Goal: Browse casually: Explore the website without a specific task or goal

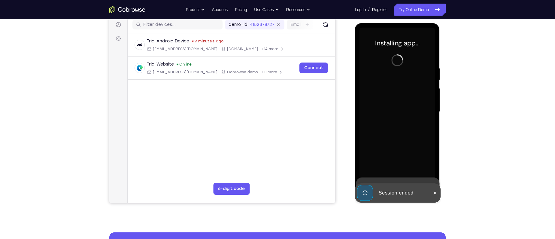
scroll to position [77, 0]
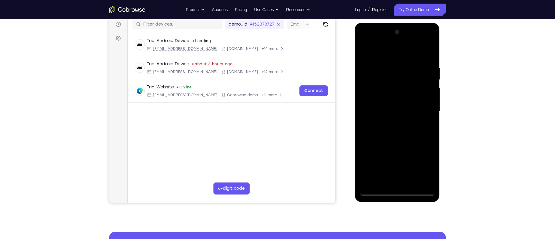
click at [398, 192] on div at bounding box center [397, 111] width 76 height 168
click at [420, 165] on div at bounding box center [397, 111] width 76 height 168
click at [387, 54] on div at bounding box center [397, 111] width 76 height 168
click at [419, 109] on div at bounding box center [397, 111] width 76 height 168
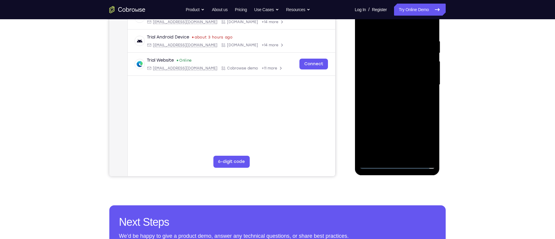
scroll to position [104, 0]
click at [392, 95] on div at bounding box center [397, 84] width 76 height 168
click at [393, 80] on div at bounding box center [397, 84] width 76 height 168
drag, startPoint x: 391, startPoint y: 61, endPoint x: 422, endPoint y: 62, distance: 31.5
click at [422, 62] on div at bounding box center [397, 84] width 76 height 168
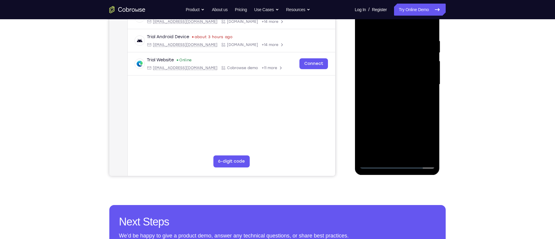
click at [417, 75] on div at bounding box center [397, 84] width 76 height 168
click at [398, 83] on div at bounding box center [397, 84] width 76 height 168
click at [416, 108] on div at bounding box center [397, 84] width 76 height 168
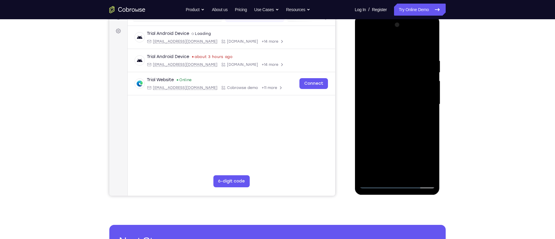
scroll to position [83, 0]
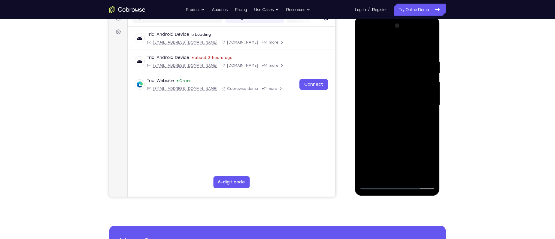
click at [396, 133] on div at bounding box center [397, 105] width 76 height 168
click at [400, 122] on div at bounding box center [397, 105] width 76 height 168
click at [396, 121] on div at bounding box center [397, 105] width 76 height 168
click at [399, 135] on div at bounding box center [397, 105] width 76 height 168
drag, startPoint x: 399, startPoint y: 135, endPoint x: 424, endPoint y: 116, distance: 31.5
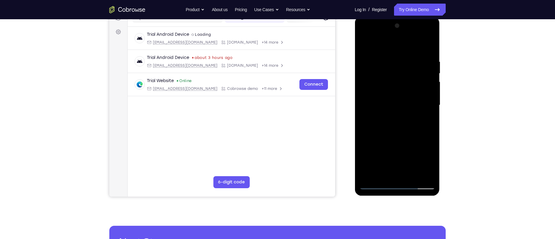
click at [424, 116] on div at bounding box center [397, 105] width 76 height 168
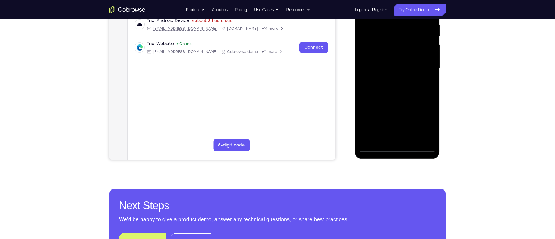
scroll to position [122, 0]
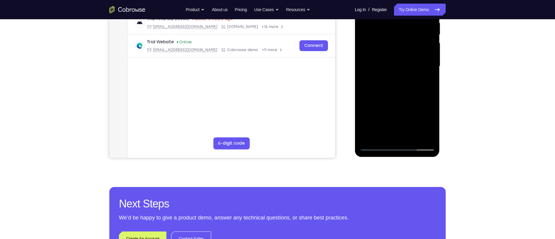
click at [411, 138] on div at bounding box center [397, 66] width 76 height 168
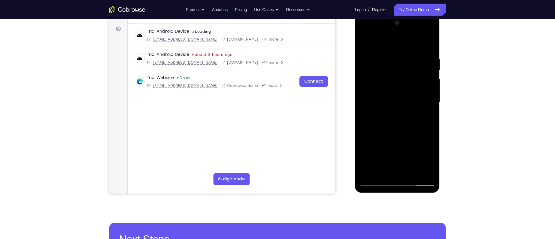
scroll to position [79, 0]
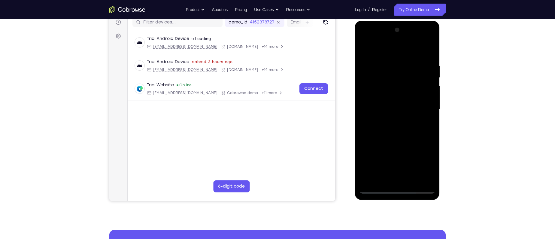
click at [402, 142] on div at bounding box center [397, 109] width 76 height 168
click at [398, 108] on div at bounding box center [397, 109] width 76 height 168
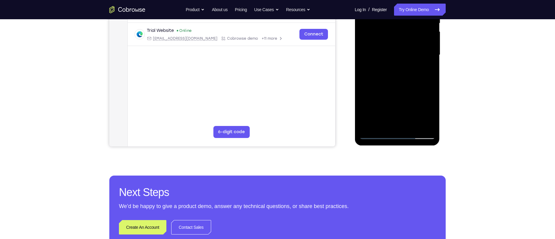
scroll to position [134, 0]
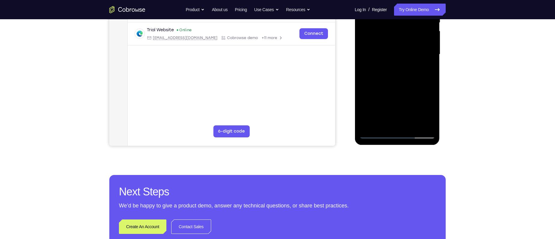
click at [390, 122] on div at bounding box center [397, 54] width 76 height 168
click at [373, 134] on div at bounding box center [397, 54] width 76 height 168
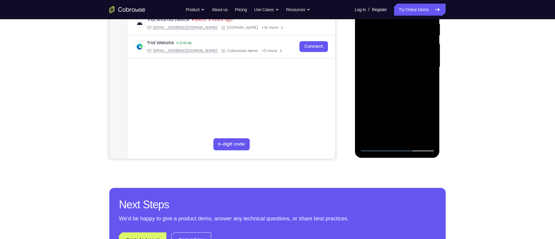
click at [376, 147] on div at bounding box center [397, 67] width 76 height 168
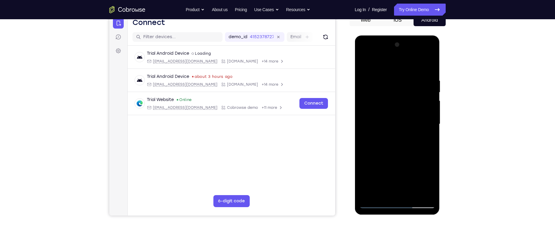
scroll to position [63, 0]
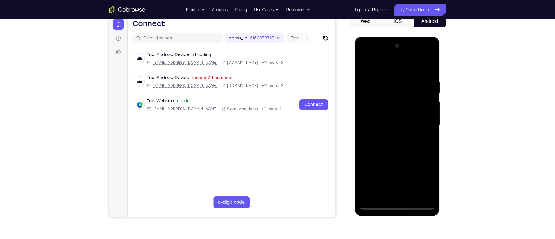
click at [389, 74] on div at bounding box center [397, 125] width 76 height 168
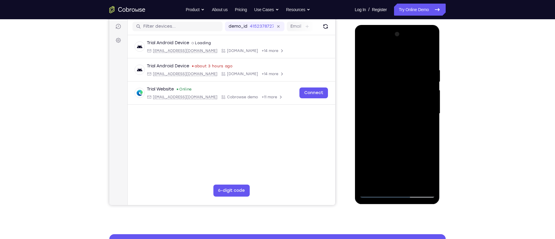
scroll to position [57, 0]
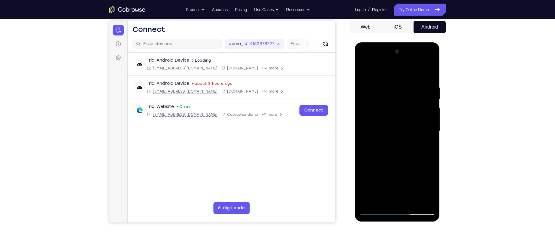
click at [381, 74] on div at bounding box center [397, 131] width 76 height 168
click at [395, 93] on div at bounding box center [397, 131] width 76 height 168
click at [372, 202] on div at bounding box center [397, 131] width 76 height 168
drag, startPoint x: 391, startPoint y: 108, endPoint x: 400, endPoint y: 56, distance: 52.8
click at [400, 56] on div at bounding box center [397, 131] width 76 height 168
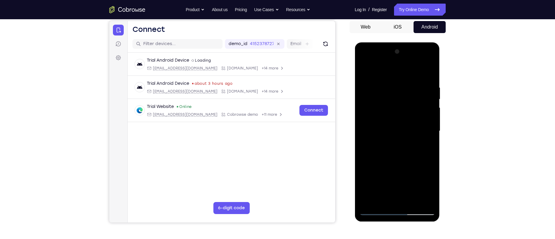
drag, startPoint x: 394, startPoint y: 160, endPoint x: 401, endPoint y: 90, distance: 70.3
click at [401, 90] on div at bounding box center [397, 131] width 76 height 168
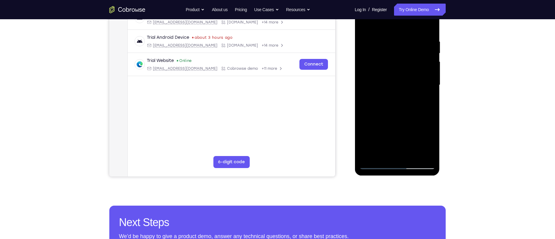
scroll to position [103, 0]
drag, startPoint x: 387, startPoint y: 111, endPoint x: 385, endPoint y: 74, distance: 36.1
click at [385, 74] on div at bounding box center [397, 85] width 76 height 168
click at [443, 99] on div at bounding box center [398, 84] width 96 height 185
drag, startPoint x: 420, startPoint y: 114, endPoint x: 417, endPoint y: 97, distance: 17.7
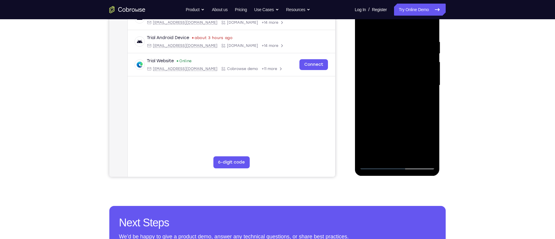
click at [417, 97] on div at bounding box center [397, 85] width 76 height 168
click at [431, 101] on div at bounding box center [397, 85] width 76 height 168
drag, startPoint x: 400, startPoint y: 135, endPoint x: 406, endPoint y: 80, distance: 55.6
click at [406, 80] on div at bounding box center [397, 85] width 76 height 168
drag, startPoint x: 395, startPoint y: 124, endPoint x: 396, endPoint y: 76, distance: 47.5
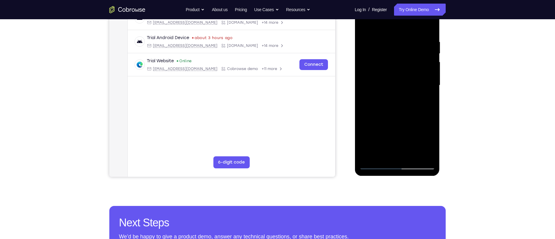
click at [396, 76] on div at bounding box center [397, 85] width 76 height 168
click at [433, 148] on div at bounding box center [397, 85] width 76 height 168
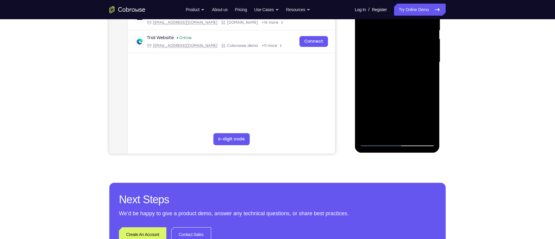
scroll to position [126, 0]
drag, startPoint x: 383, startPoint y: 96, endPoint x: 386, endPoint y: 66, distance: 29.3
click at [386, 66] on div at bounding box center [397, 62] width 76 height 168
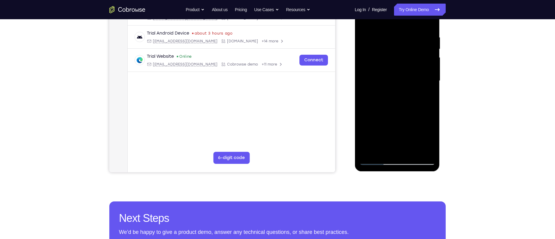
drag, startPoint x: 393, startPoint y: 124, endPoint x: 399, endPoint y: 59, distance: 65.5
click at [399, 59] on div at bounding box center [397, 81] width 76 height 168
drag, startPoint x: 418, startPoint y: 122, endPoint x: 419, endPoint y: 89, distance: 32.1
click at [419, 89] on div at bounding box center [397, 81] width 76 height 168
drag, startPoint x: 408, startPoint y: 128, endPoint x: 414, endPoint y: 109, distance: 20.4
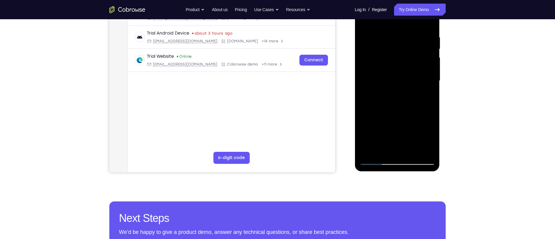
click at [414, 109] on div at bounding box center [397, 81] width 76 height 168
drag, startPoint x: 414, startPoint y: 109, endPoint x: 412, endPoint y: 85, distance: 23.8
click at [412, 85] on div at bounding box center [397, 81] width 76 height 168
click at [430, 72] on div at bounding box center [397, 81] width 76 height 168
click at [429, 70] on div at bounding box center [397, 81] width 76 height 168
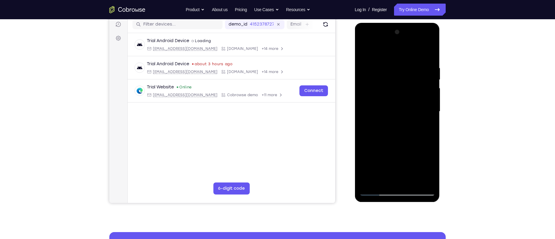
scroll to position [75, 0]
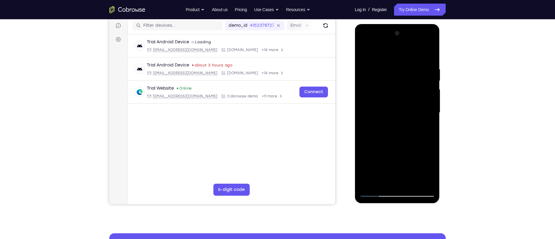
click at [430, 53] on div at bounding box center [397, 113] width 76 height 168
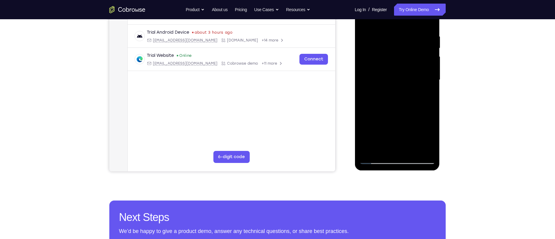
click at [380, 79] on div at bounding box center [397, 80] width 76 height 168
drag, startPoint x: 390, startPoint y: 129, endPoint x: 392, endPoint y: 72, distance: 56.5
click at [392, 72] on div at bounding box center [397, 80] width 76 height 168
drag, startPoint x: 389, startPoint y: 118, endPoint x: 388, endPoint y: 80, distance: 37.8
click at [388, 80] on div at bounding box center [397, 80] width 76 height 168
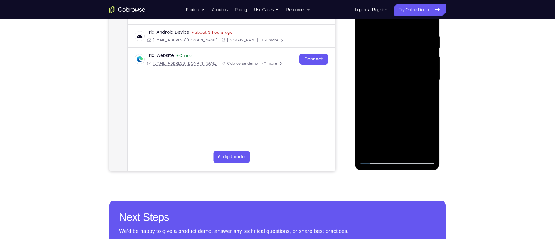
click at [376, 87] on div at bounding box center [397, 80] width 76 height 168
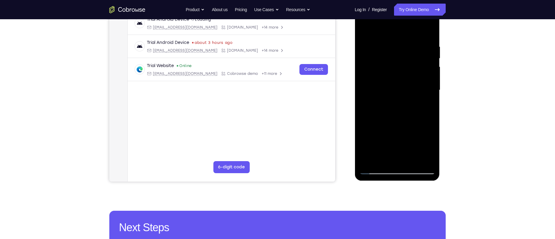
scroll to position [98, 0]
drag, startPoint x: 391, startPoint y: 70, endPoint x: 385, endPoint y: 89, distance: 19.2
click at [385, 89] on div at bounding box center [397, 90] width 76 height 168
click at [430, 84] on div at bounding box center [397, 90] width 76 height 168
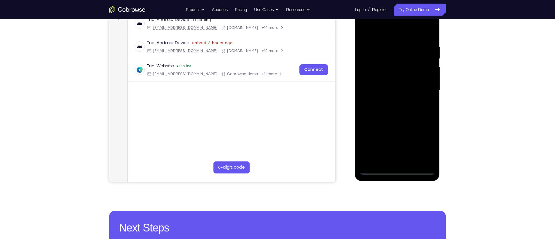
click at [430, 84] on div at bounding box center [397, 90] width 76 height 168
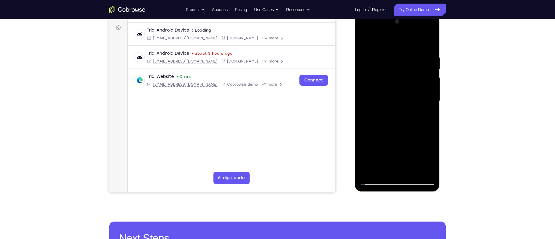
scroll to position [87, 0]
click at [429, 95] on div at bounding box center [397, 101] width 76 height 168
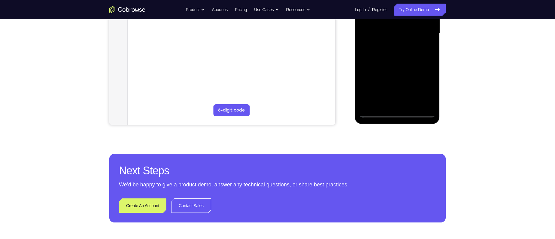
scroll to position [156, 0]
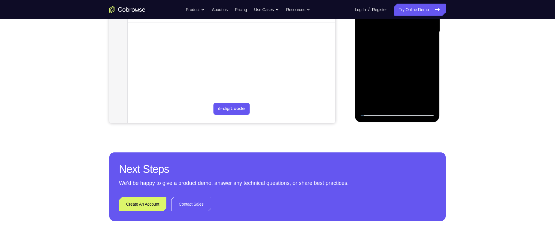
click at [377, 110] on div at bounding box center [397, 32] width 76 height 168
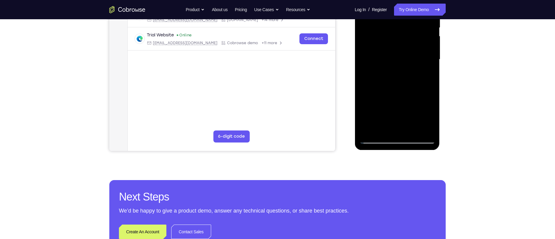
scroll to position [127, 0]
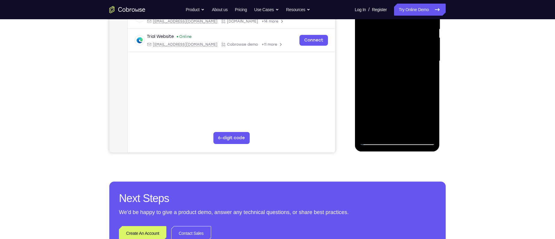
click at [425, 67] on div at bounding box center [397, 61] width 76 height 168
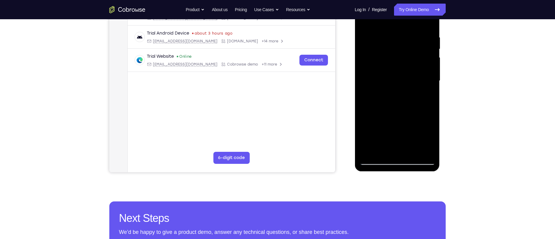
scroll to position [119, 0]
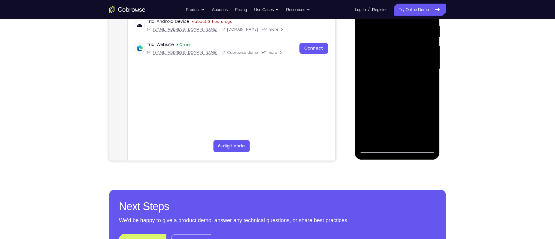
drag, startPoint x: 397, startPoint y: 114, endPoint x: 397, endPoint y: 75, distance: 39.3
click at [397, 75] on div at bounding box center [397, 69] width 76 height 168
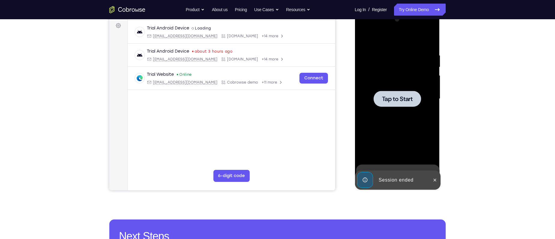
scroll to position [89, 0]
